Goal: Navigation & Orientation: Find specific page/section

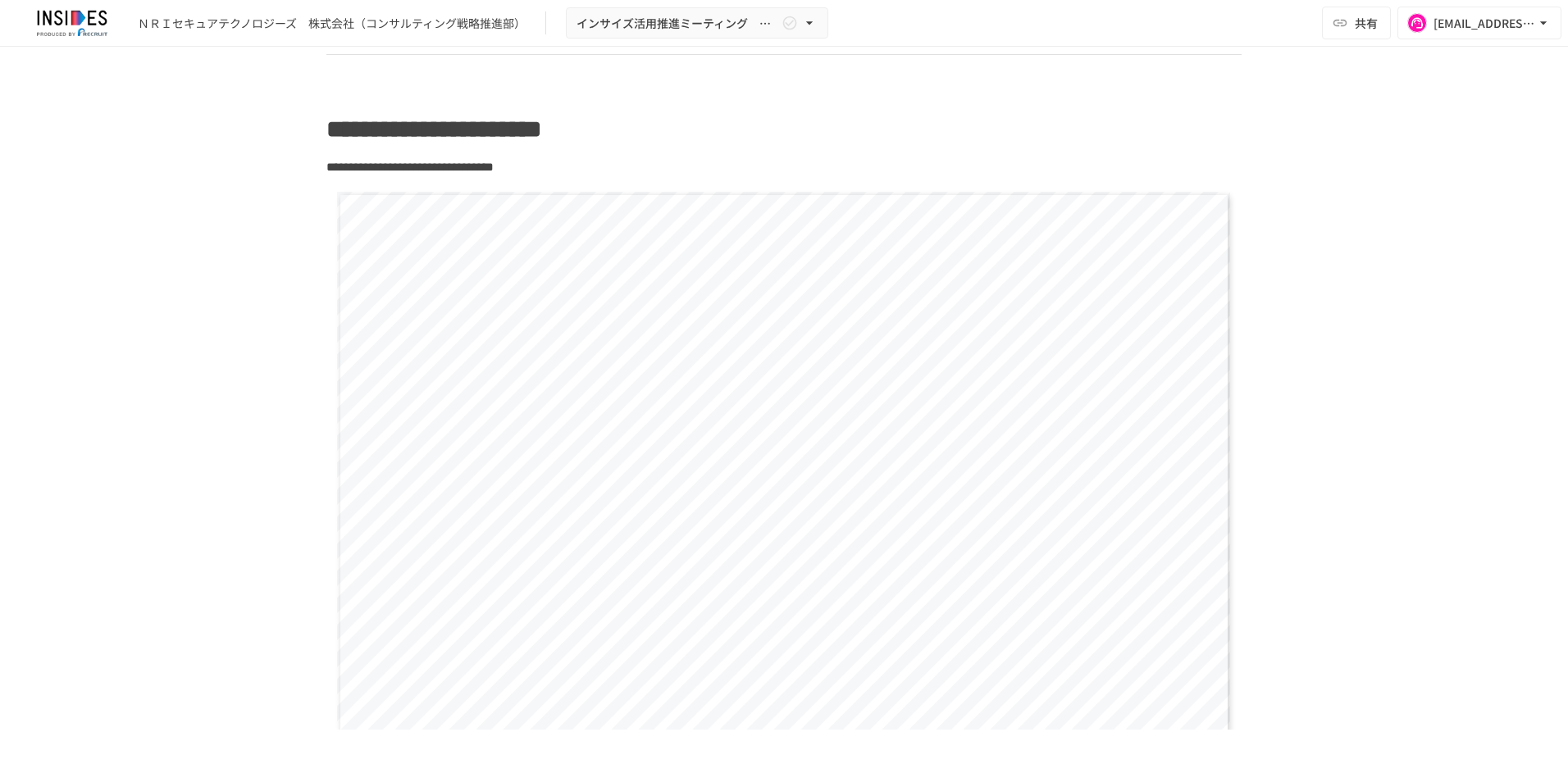
scroll to position [1476, 0]
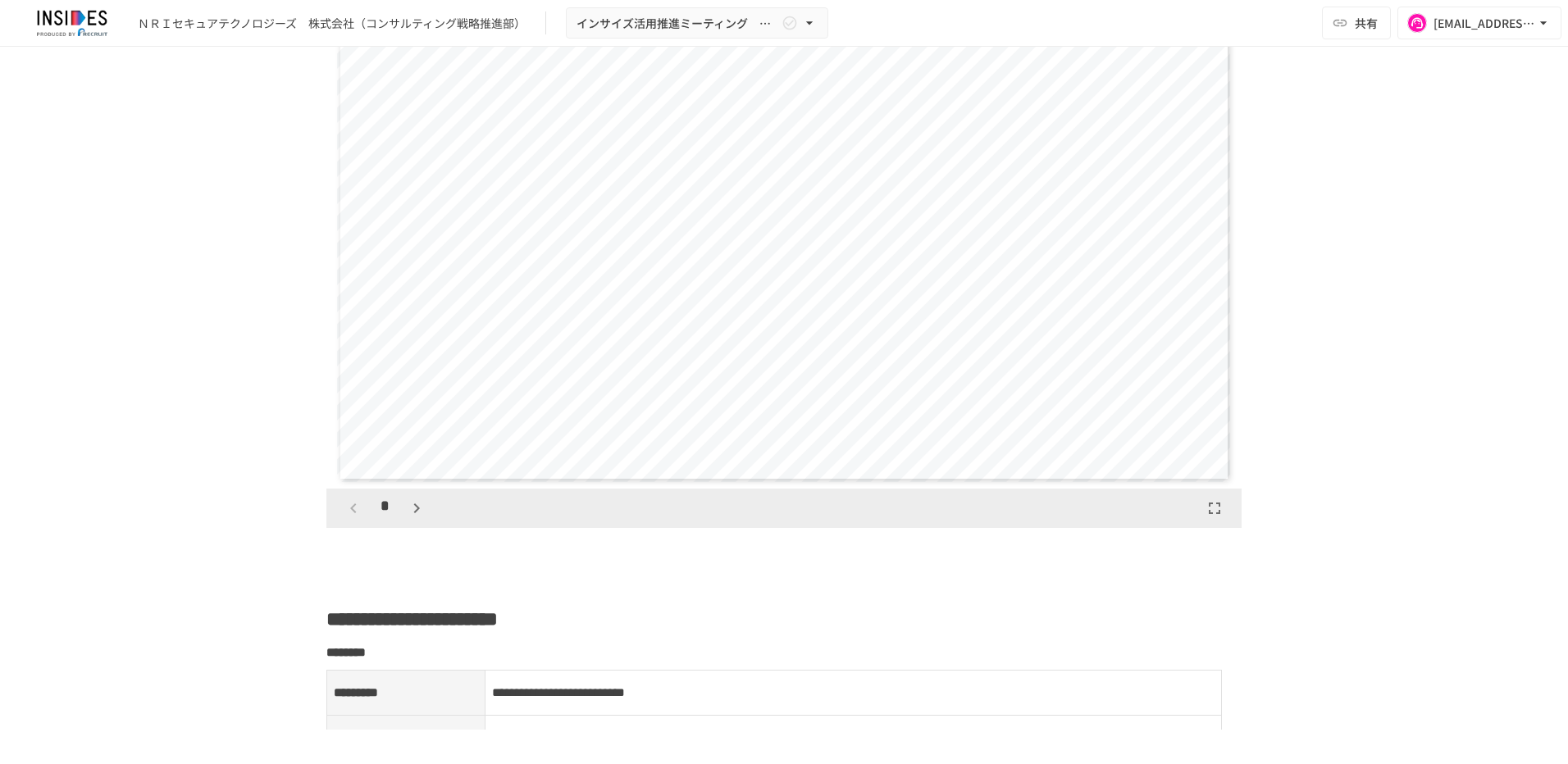
click at [415, 504] on icon "button" at bounding box center [416, 508] width 20 height 20
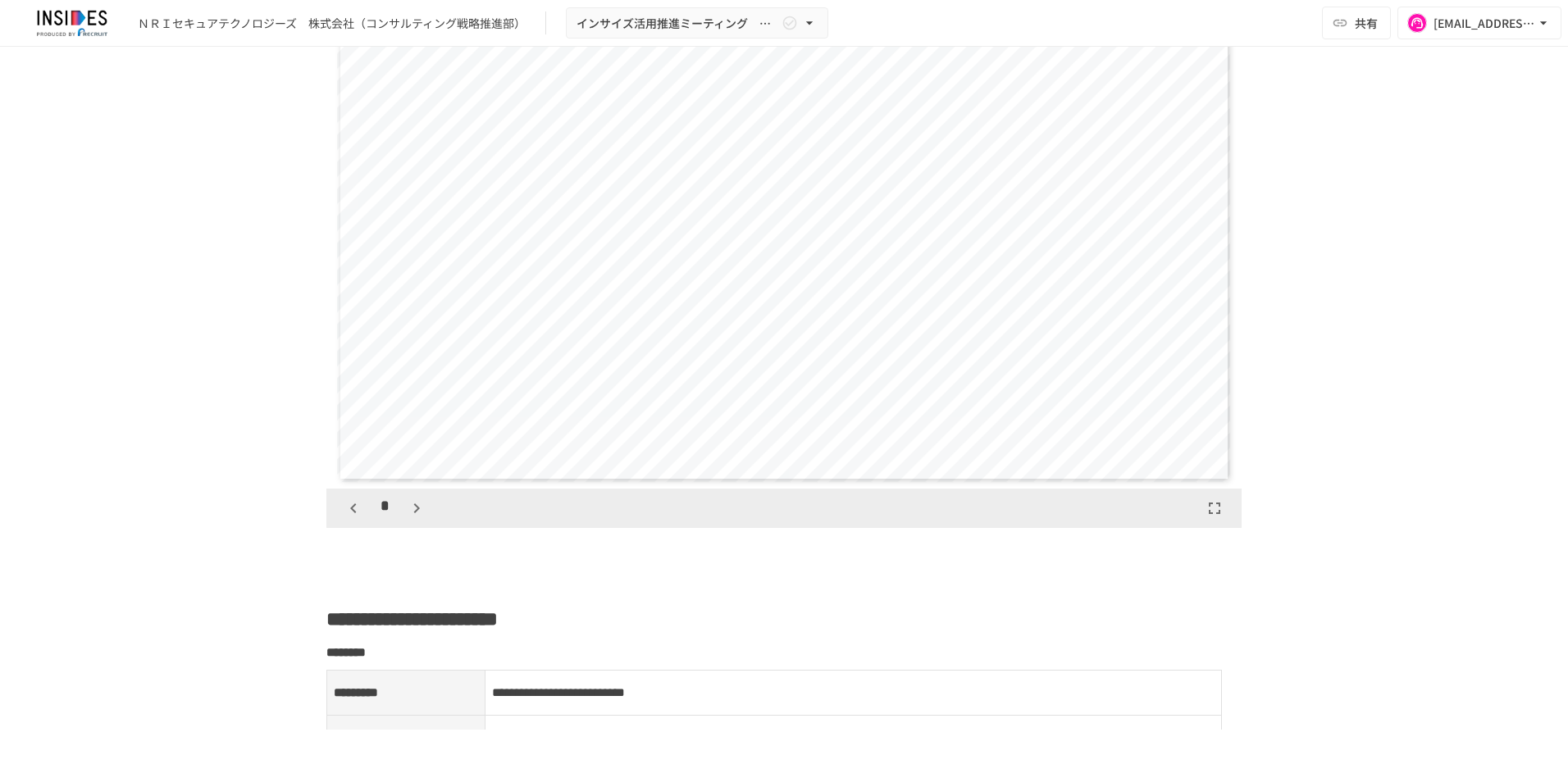
click at [354, 505] on icon "button" at bounding box center [353, 508] width 20 height 20
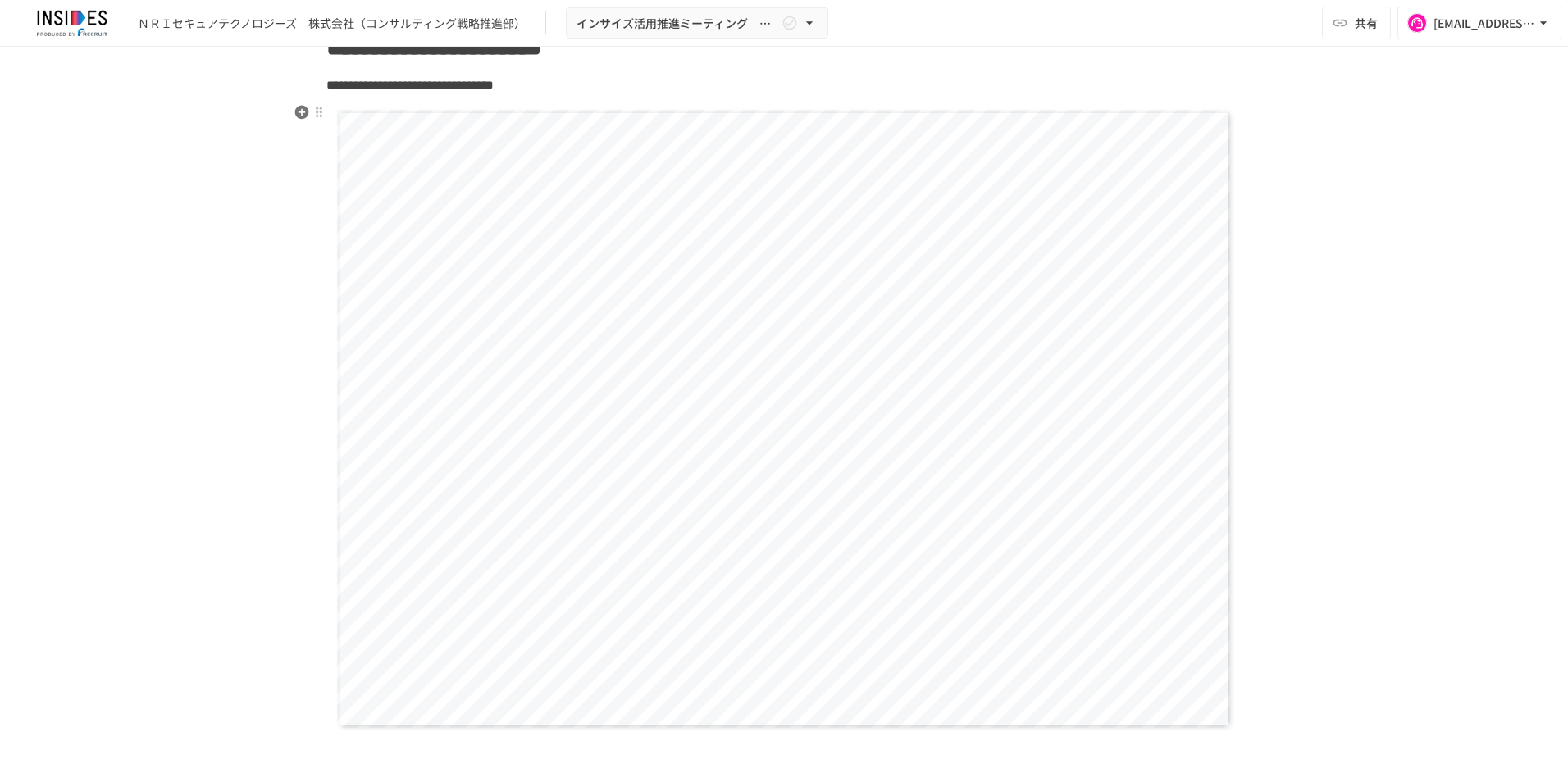
scroll to position [1312, 0]
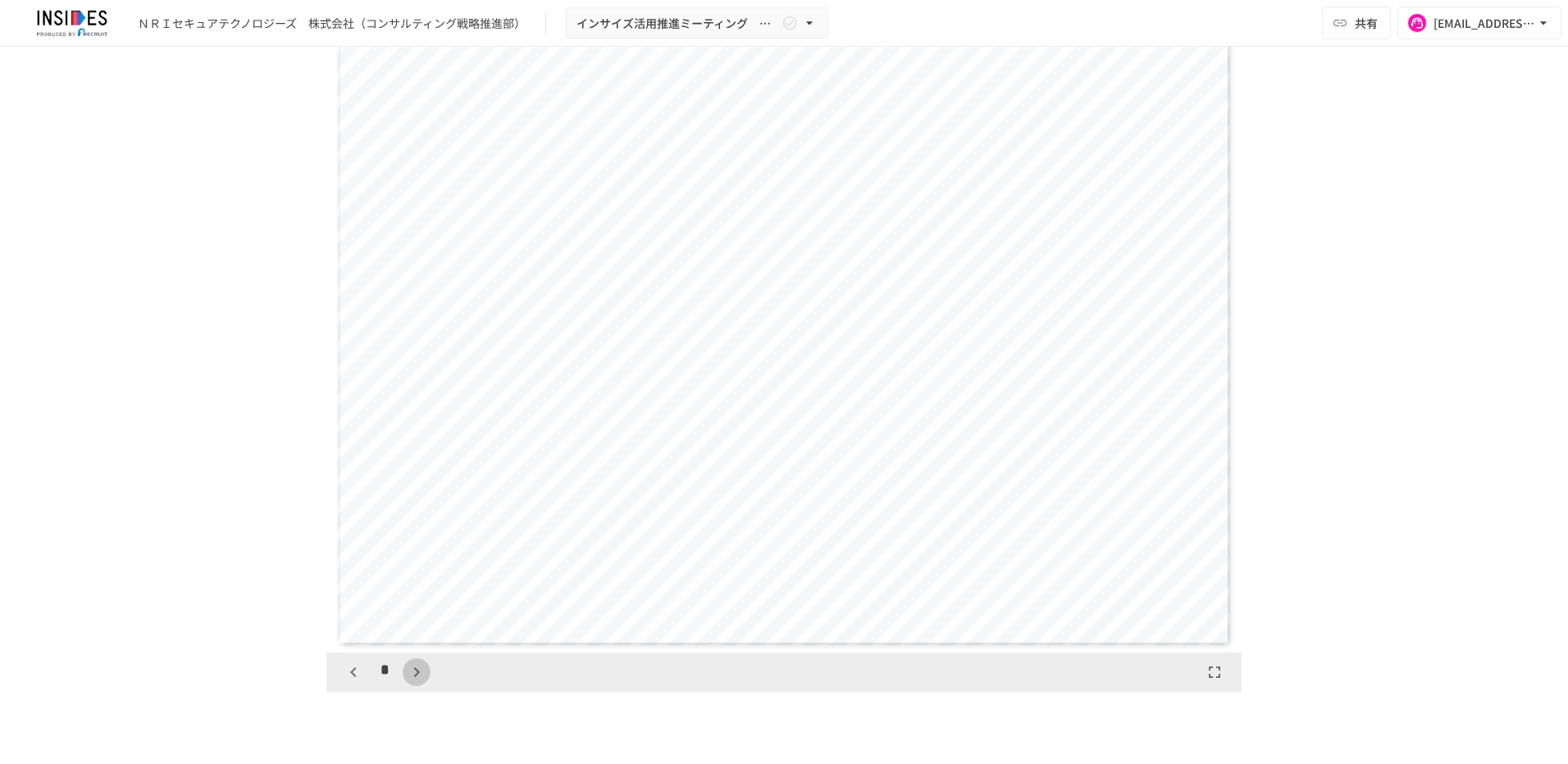
click at [404, 685] on button "button" at bounding box center [417, 673] width 28 height 28
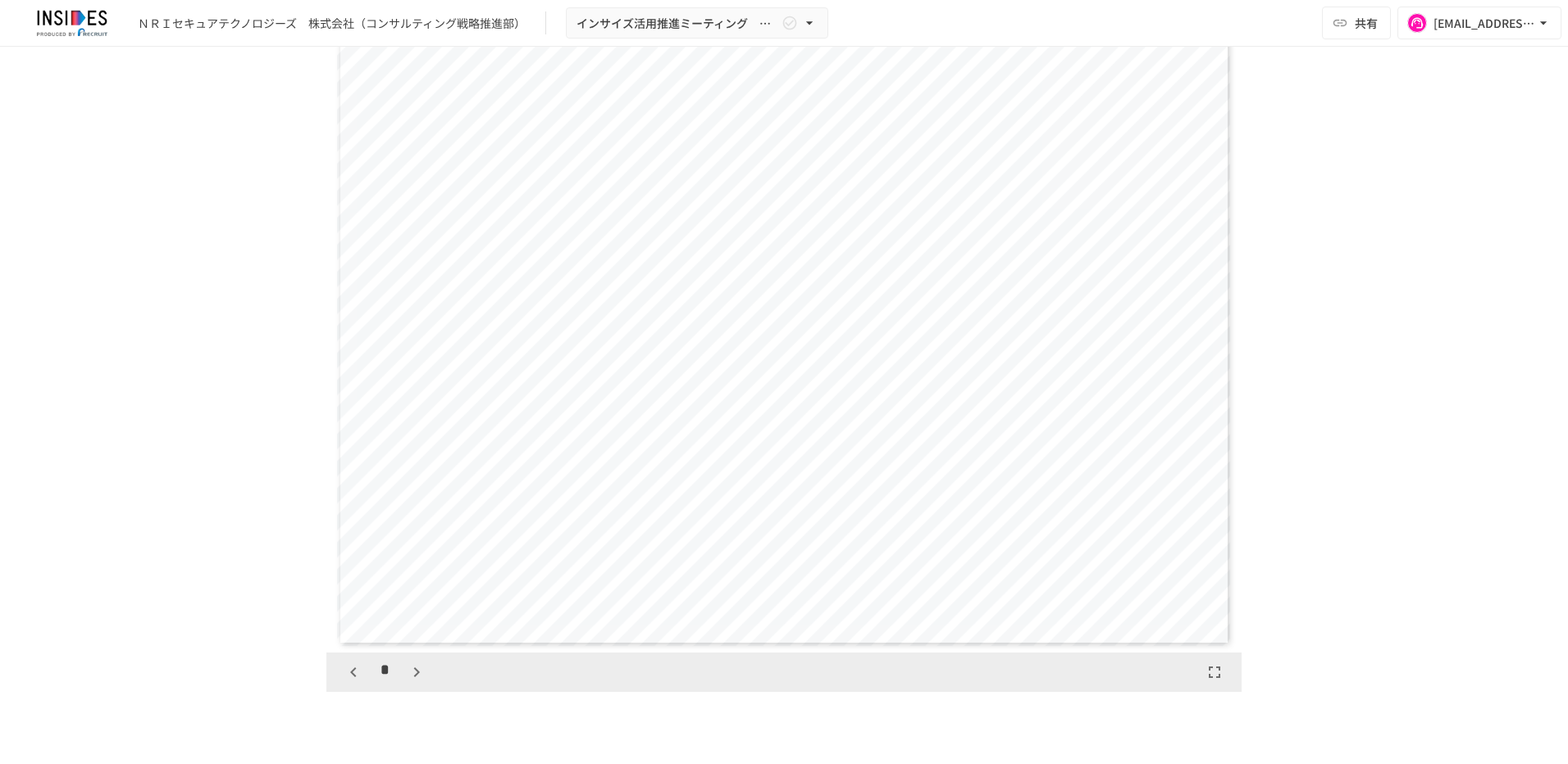
scroll to position [5682, 0]
click at [404, 685] on div "**" at bounding box center [389, 673] width 99 height 28
click at [436, 671] on div "**" at bounding box center [784, 673] width 915 height 40
click at [415, 672] on icon "button" at bounding box center [425, 672] width 20 height 20
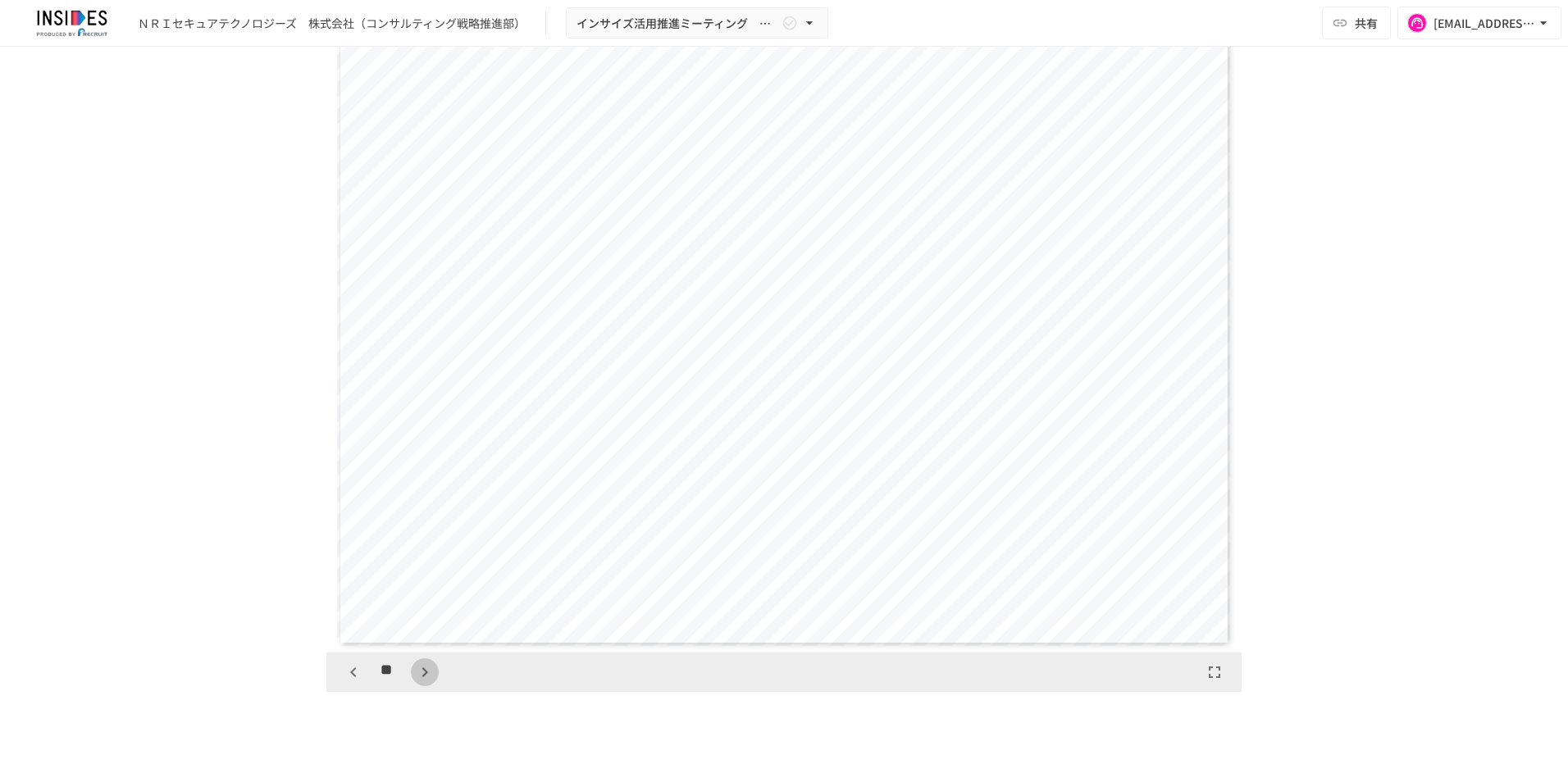
click at [415, 672] on icon "button" at bounding box center [425, 672] width 20 height 20
click at [358, 670] on button "button" at bounding box center [354, 673] width 28 height 28
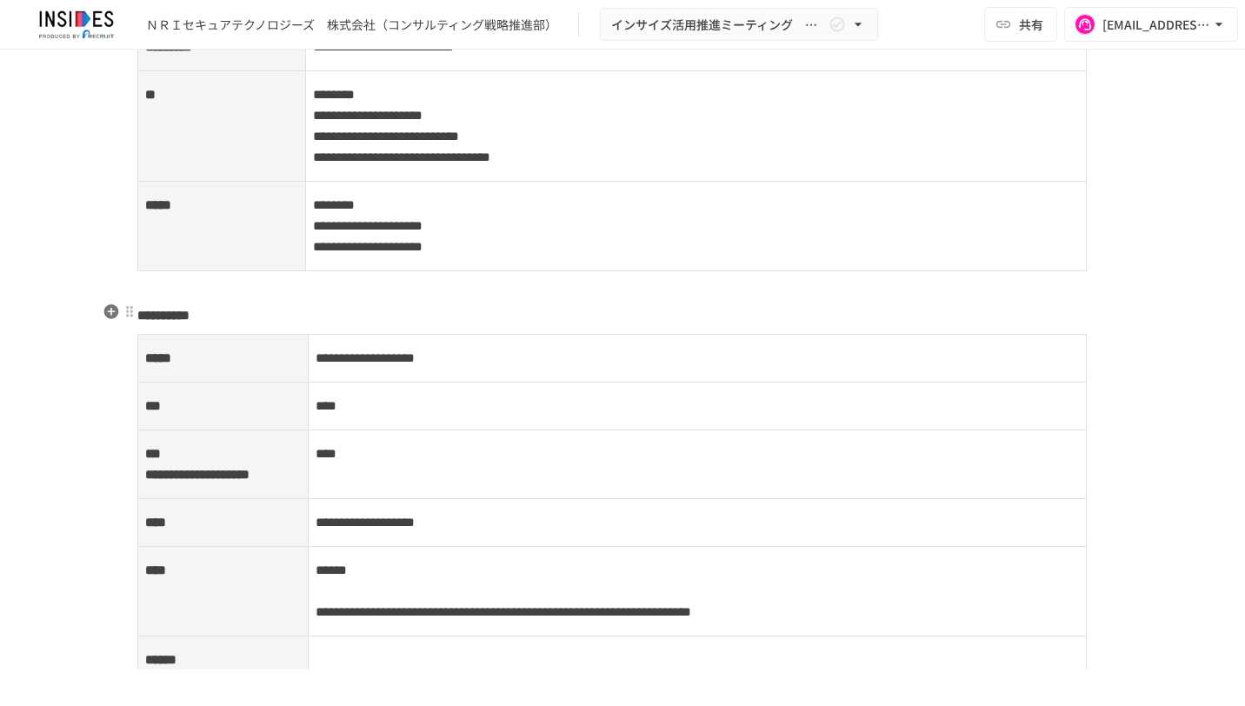
scroll to position [2165, 0]
